Goal: Obtain resource: Download file/media

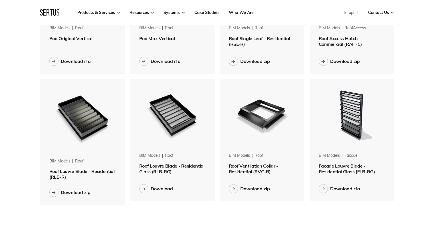
scroll to position [371, 0]
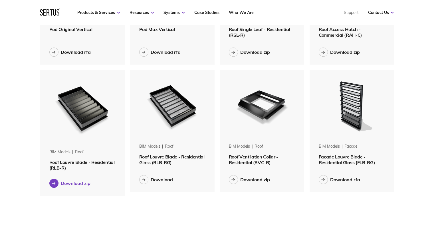
click at [53, 184] on icon at bounding box center [53, 184] width 3 height 0
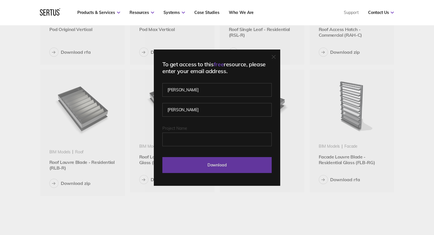
click at [215, 166] on input "Download" at bounding box center [216, 165] width 109 height 16
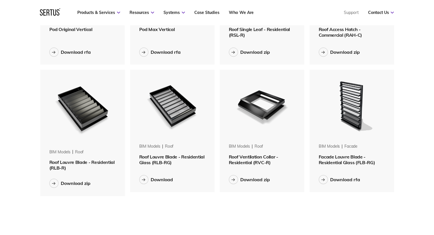
drag, startPoint x: 72, startPoint y: 163, endPoint x: 36, endPoint y: 104, distance: 69.6
drag, startPoint x: 74, startPoint y: 185, endPoint x: 34, endPoint y: 107, distance: 86.8
click at [5, 23] on div "Products & Services Resources Systems Case Studies Who We Are Support Contact U…" at bounding box center [217, 12] width 434 height 25
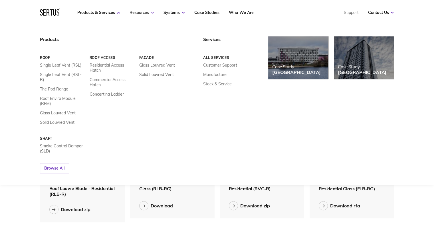
scroll to position [314, 0]
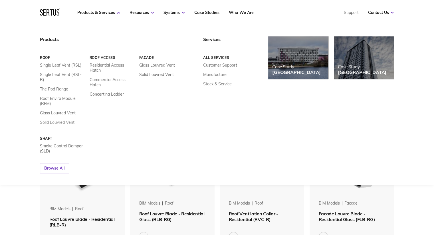
click at [56, 120] on link "Solid Louvred Vent" at bounding box center [57, 122] width 34 height 5
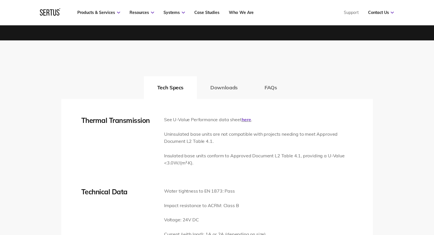
scroll to position [798, 0]
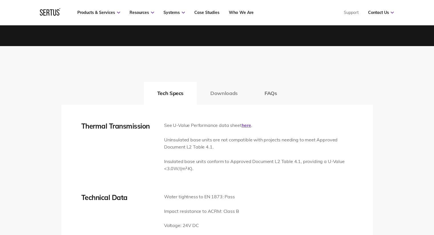
click at [224, 94] on button "Downloads" at bounding box center [224, 93] width 54 height 23
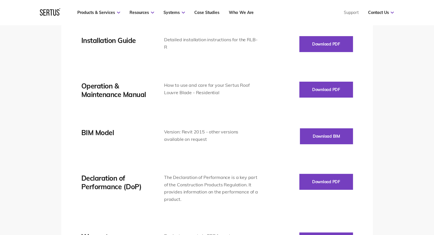
scroll to position [1026, 0]
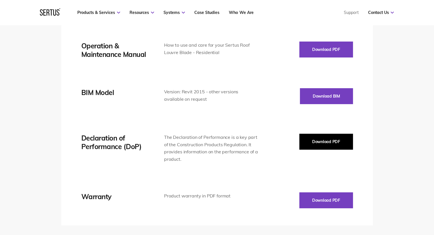
click at [332, 147] on button "Download PDF" at bounding box center [326, 142] width 54 height 16
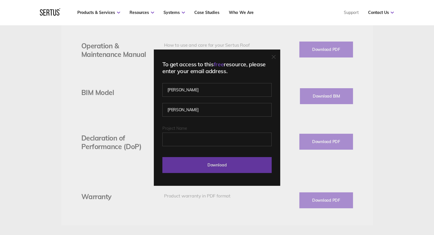
click at [228, 165] on input "Download" at bounding box center [216, 165] width 109 height 16
